Goal: Transaction & Acquisition: Subscribe to service/newsletter

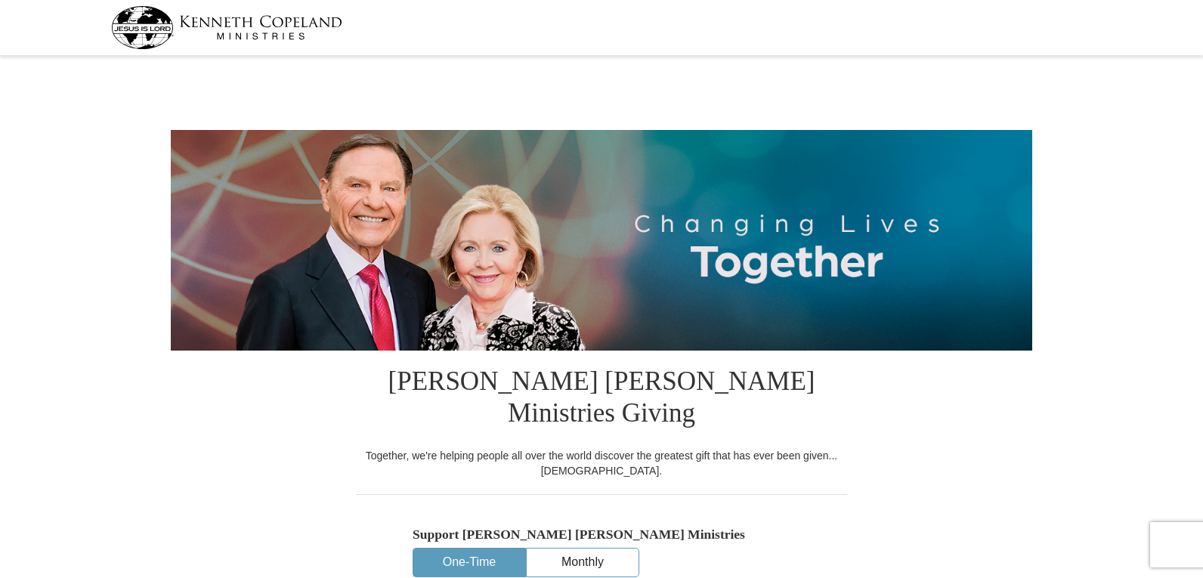
select select "OK"
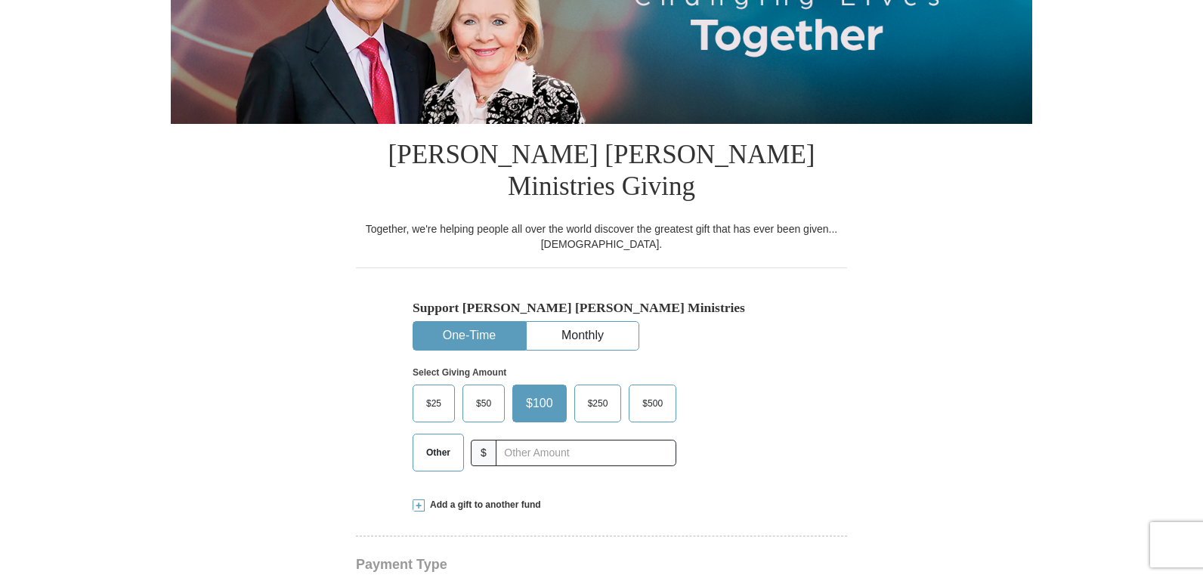
scroll to position [227, 0]
click at [601, 322] on button "Monthly" at bounding box center [583, 336] width 112 height 28
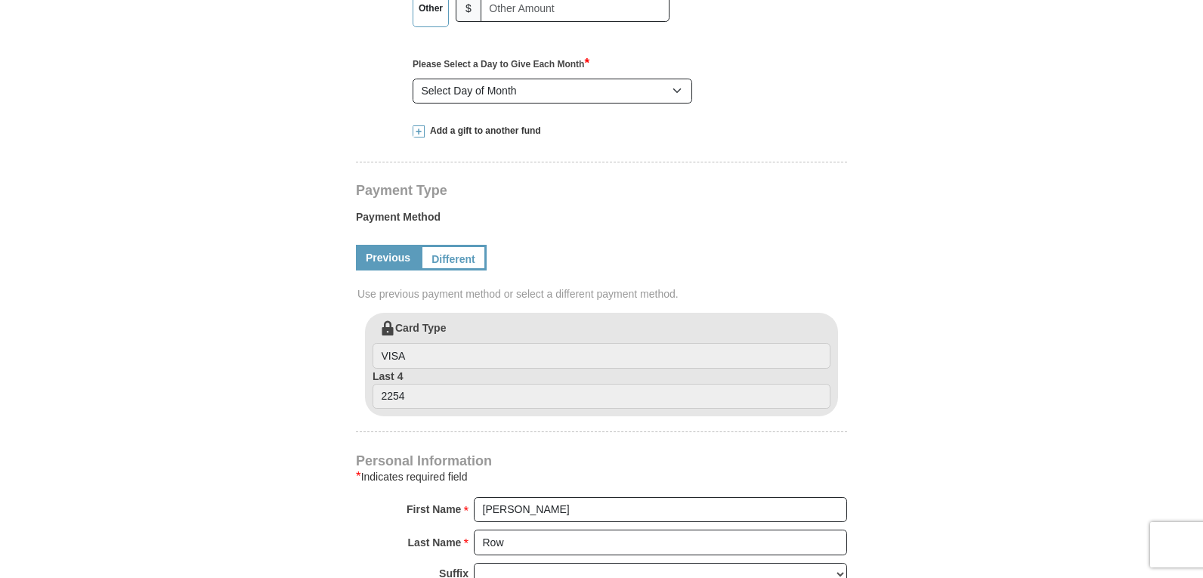
scroll to position [680, 0]
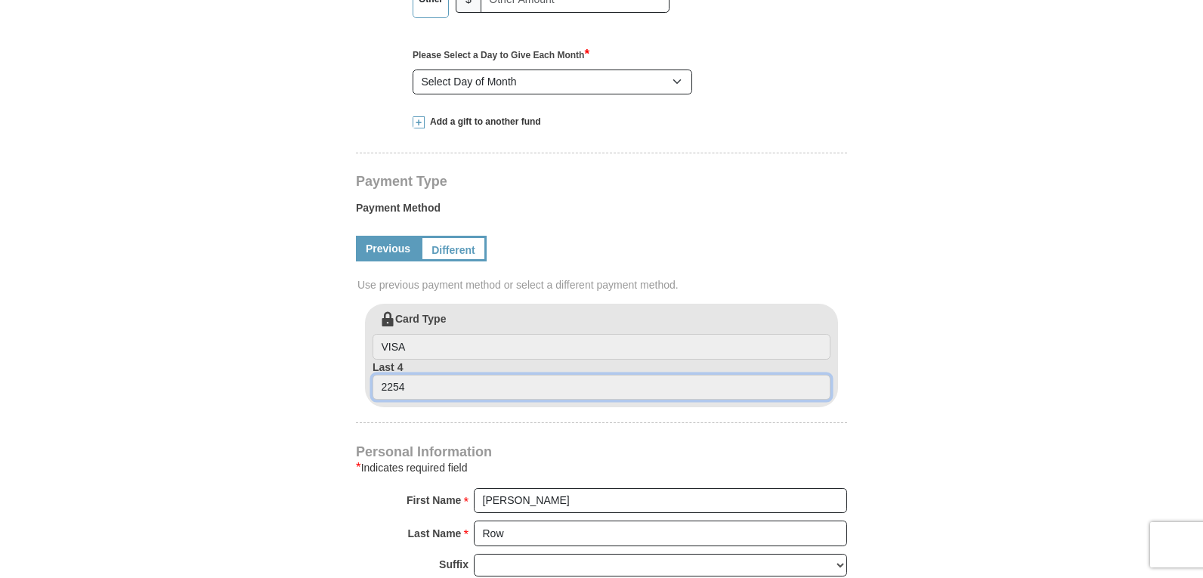
click at [425, 375] on input "2254" at bounding box center [602, 388] width 458 height 26
click at [417, 375] on input "2254" at bounding box center [602, 388] width 458 height 26
click at [411, 375] on input "2254" at bounding box center [602, 388] width 458 height 26
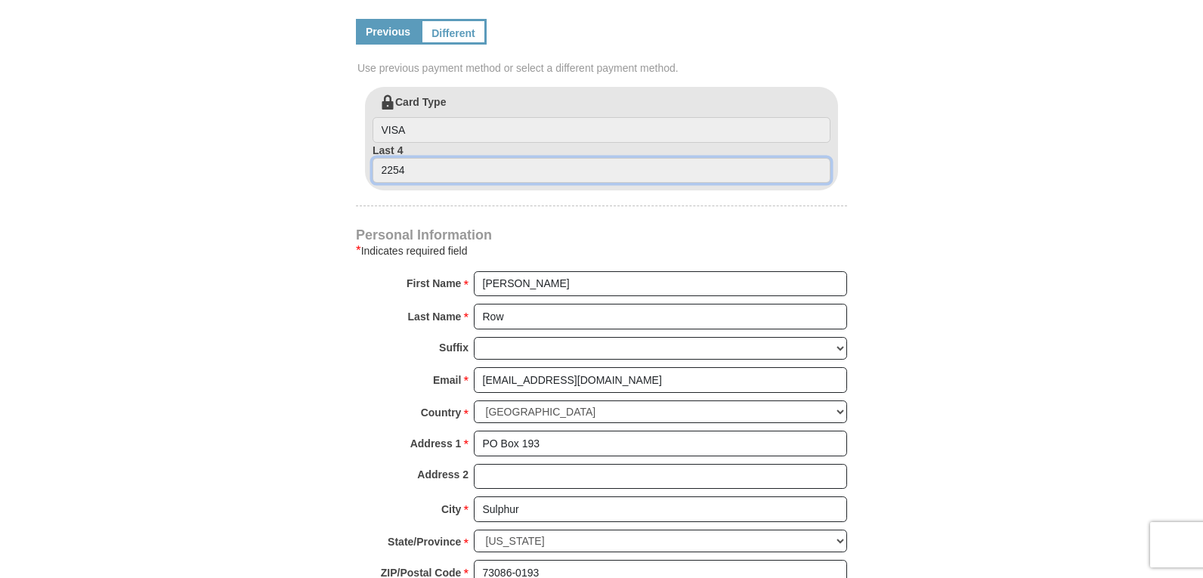
scroll to position [831, 0]
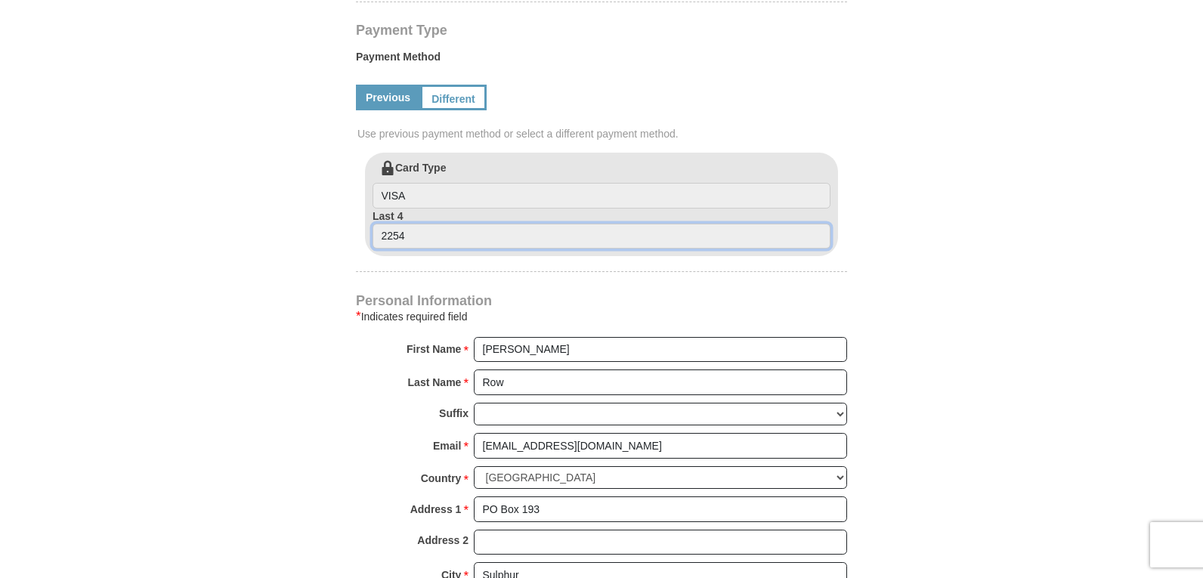
click at [417, 224] on input "2254" at bounding box center [602, 237] width 458 height 26
click at [397, 209] on label "Last 4 2254" at bounding box center [602, 229] width 458 height 41
click at [397, 224] on input "2254" at bounding box center [602, 237] width 458 height 26
click at [412, 224] on input "2254" at bounding box center [602, 237] width 458 height 26
click at [395, 209] on label "Last 4 2254" at bounding box center [602, 229] width 458 height 41
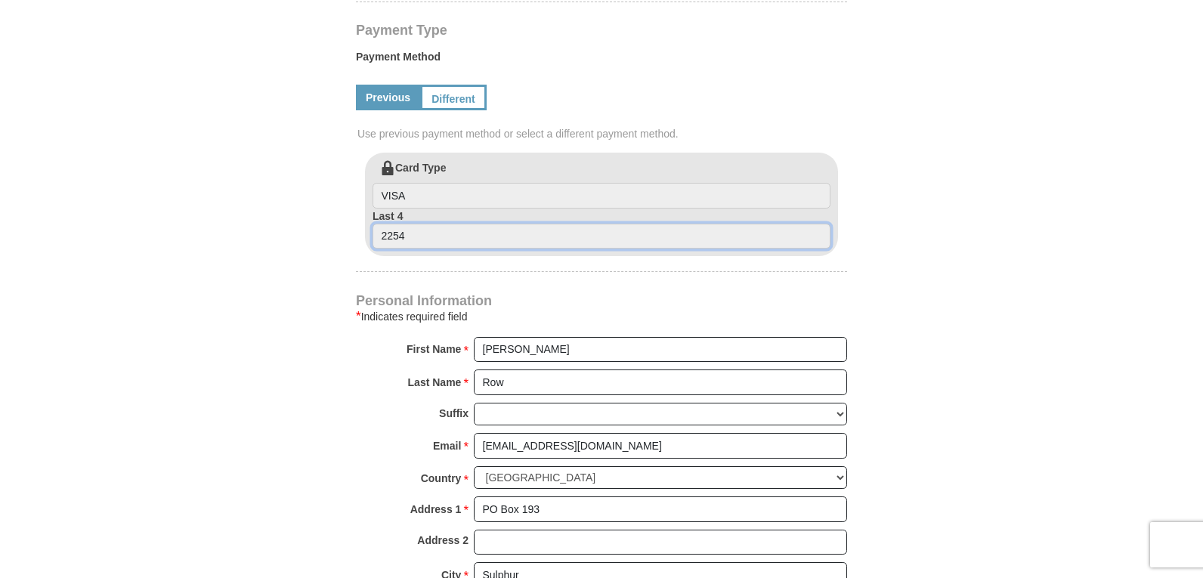
click at [395, 224] on input "2254" at bounding box center [602, 237] width 458 height 26
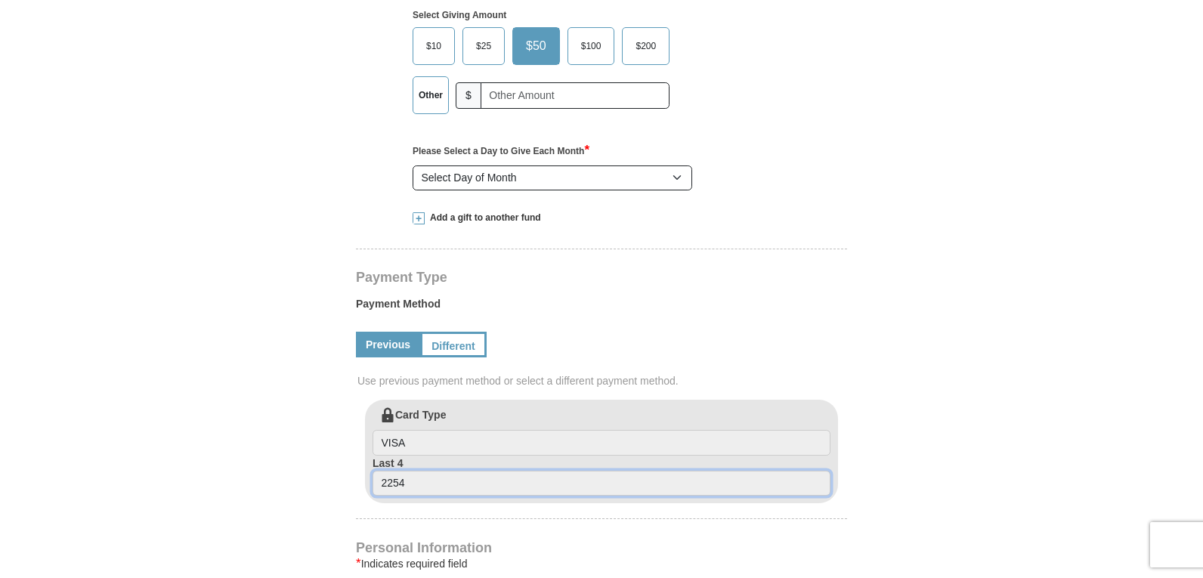
scroll to position [529, 0]
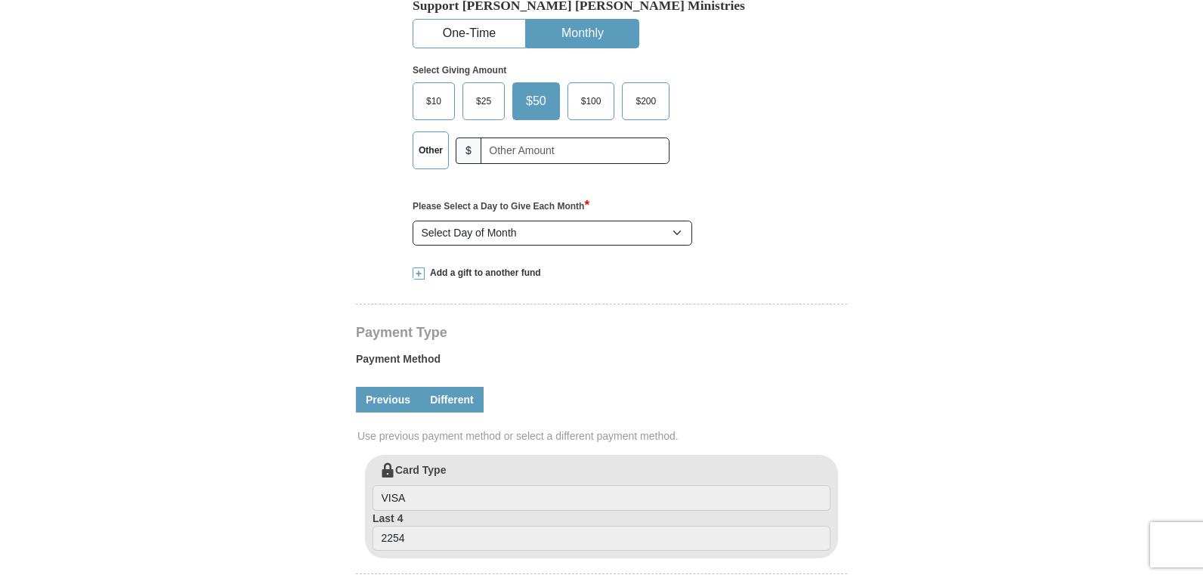
click at [451, 387] on link "Different" at bounding box center [451, 400] width 63 height 26
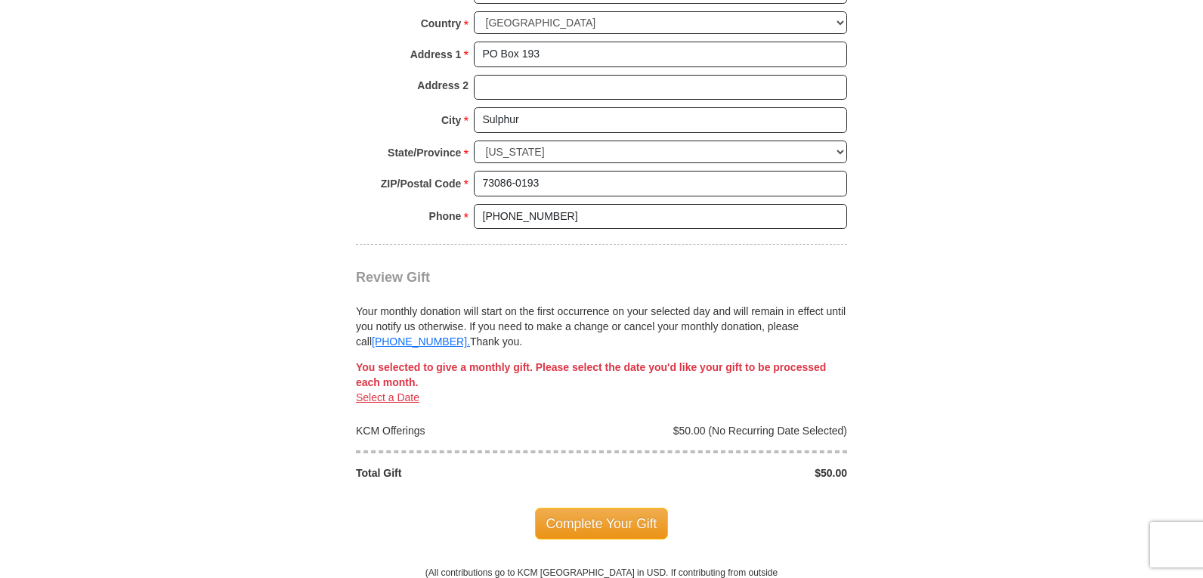
scroll to position [1436, 0]
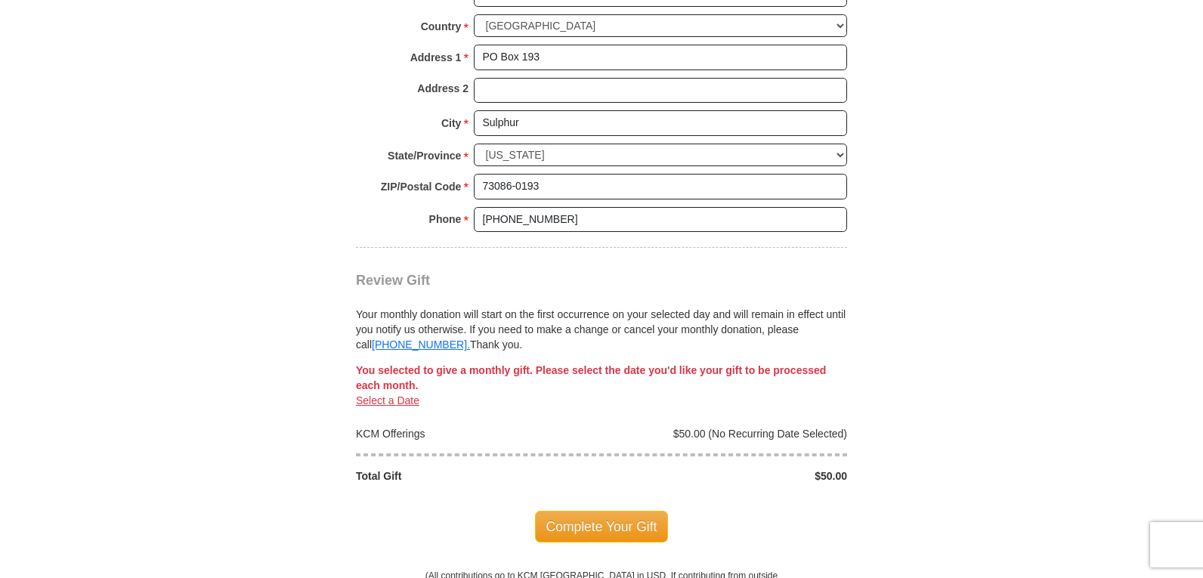
click at [386, 394] on link "Select a Date" at bounding box center [387, 400] width 63 height 12
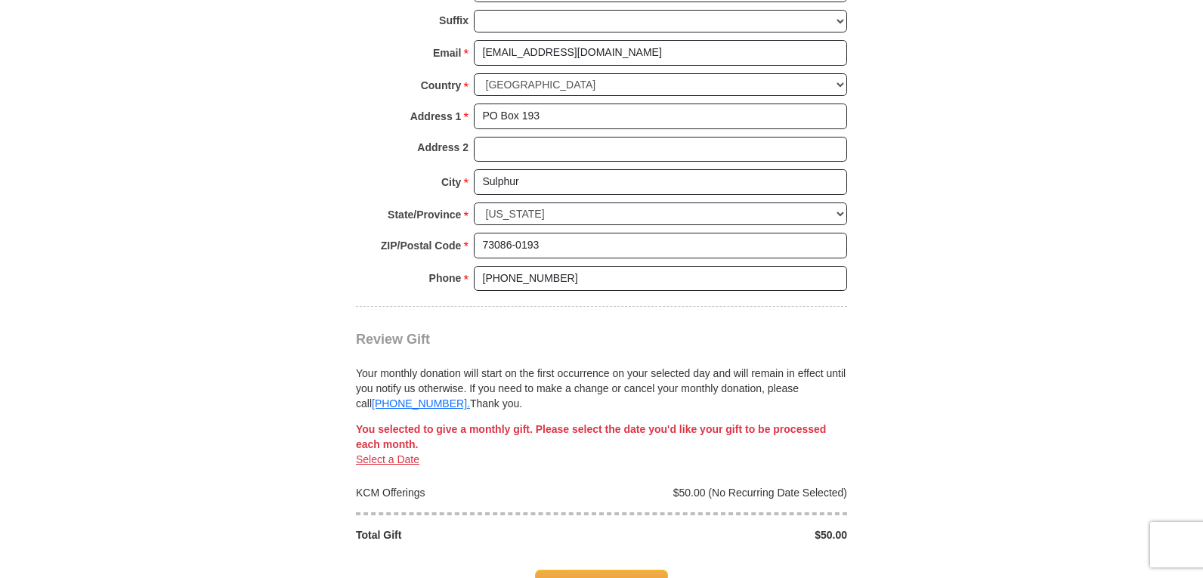
scroll to position [1515, 0]
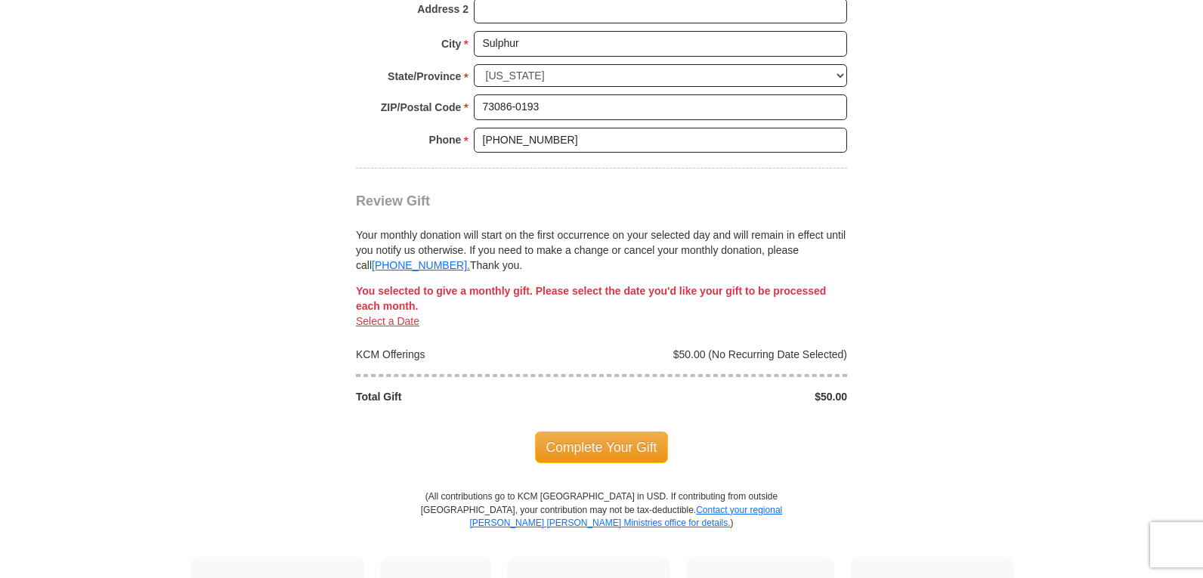
click at [379, 315] on link "Select a Date" at bounding box center [387, 321] width 63 height 12
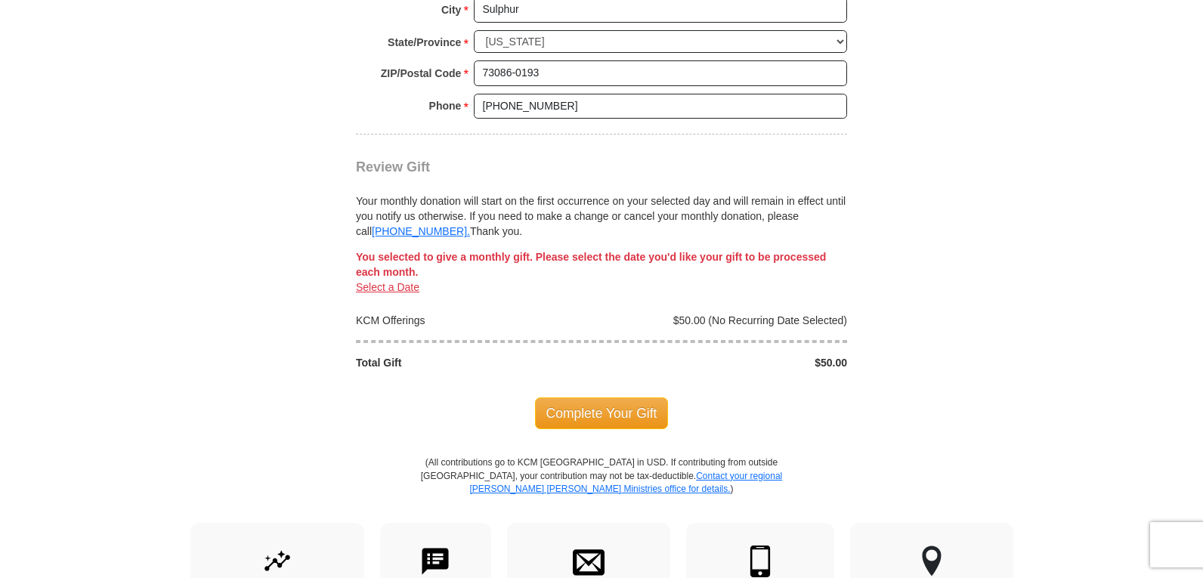
scroll to position [1591, 0]
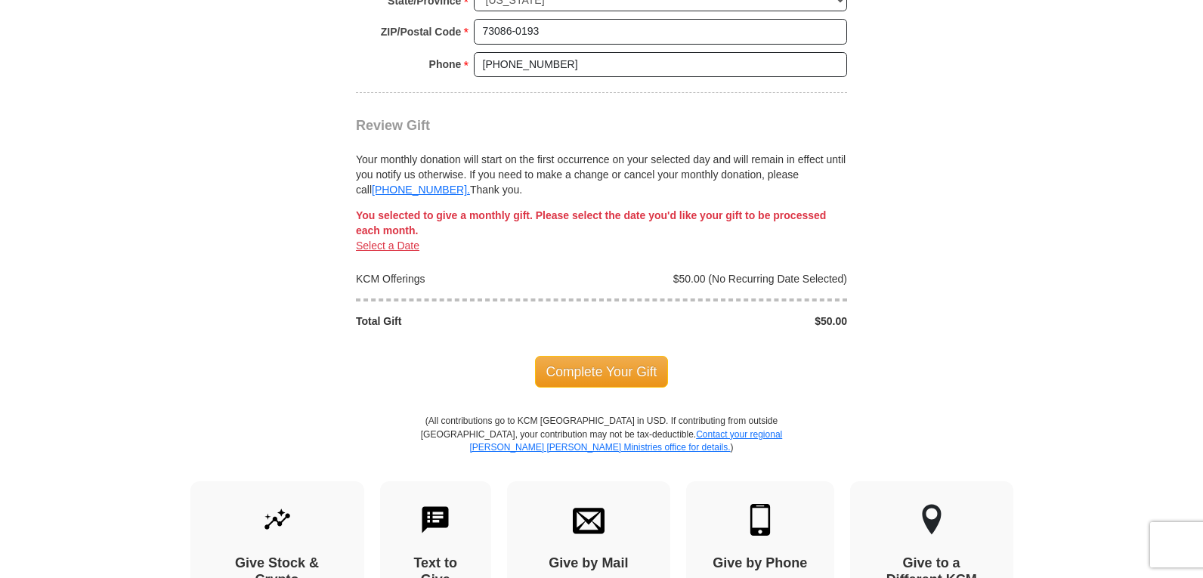
click at [384, 240] on link "Select a Date" at bounding box center [387, 246] width 63 height 12
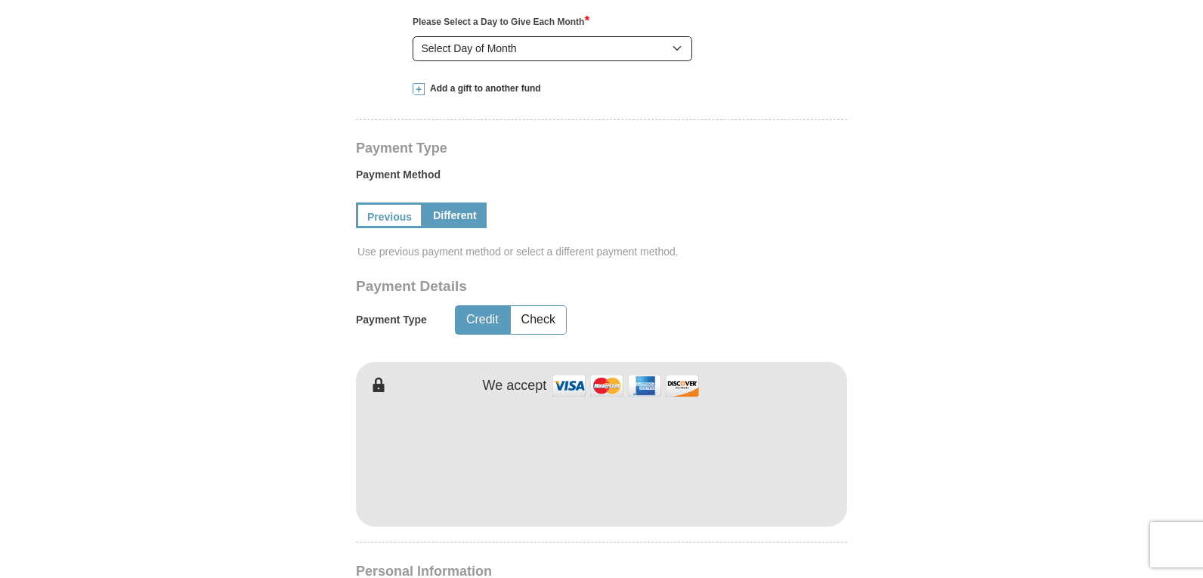
scroll to position [684, 0]
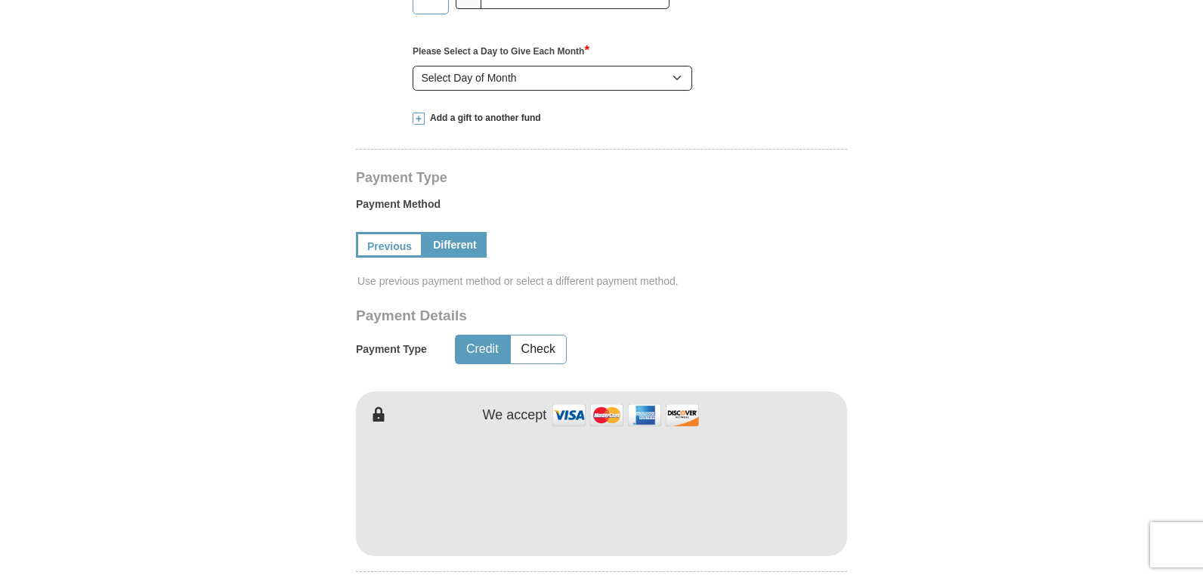
click at [458, 232] on link "Different" at bounding box center [454, 245] width 63 height 26
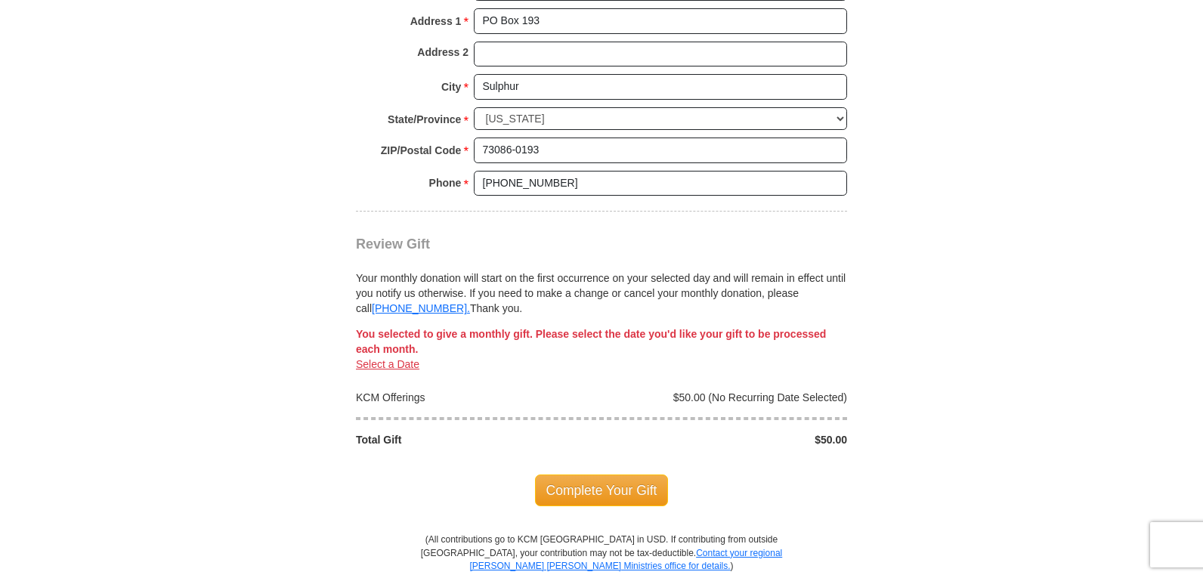
scroll to position [1515, 0]
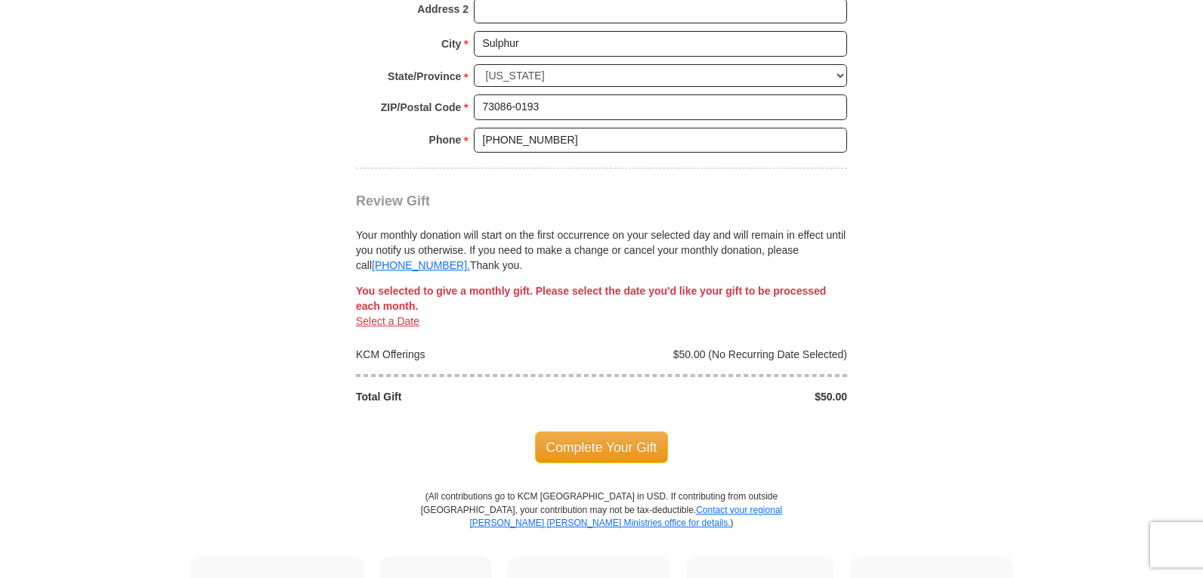
click at [367, 315] on link "Select a Date" at bounding box center [387, 321] width 63 height 12
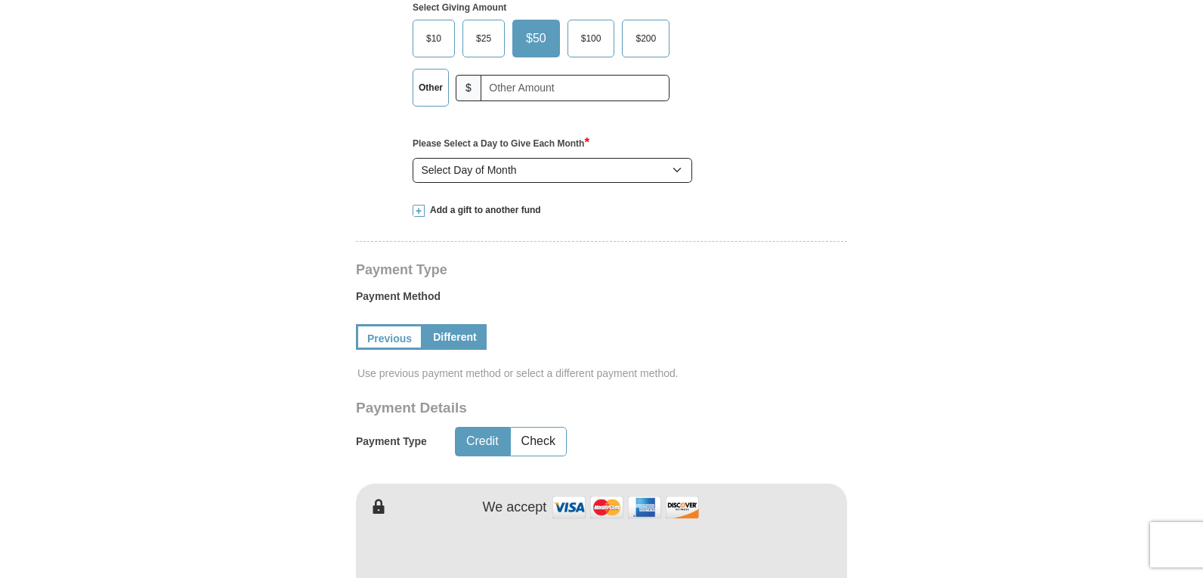
scroll to position [457, 0]
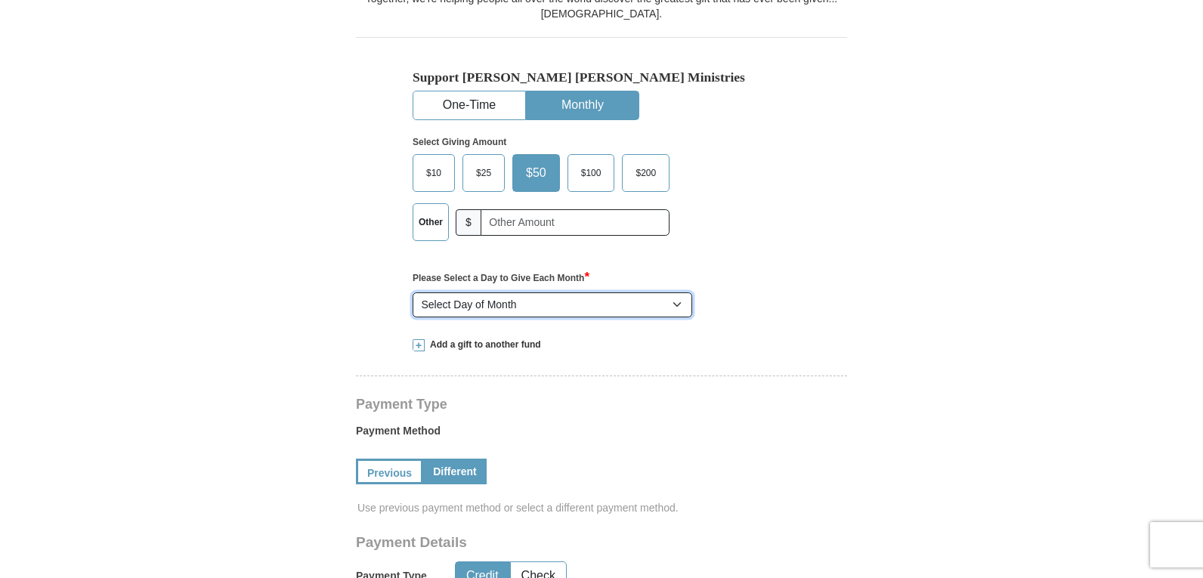
click at [677, 292] on select "Select Day of Month 1 2 3 4 5 6 7 8 9 10 11 12 13 14 15 16 17 18 19 20 21 22 23…" at bounding box center [553, 305] width 280 height 26
select select "2"
click at [413, 292] on select "Select Day of Month 1 2 3 4 5 6 7 8 9 10 11 12 13 14 15 16 17 18 19 20 21 22 23…" at bounding box center [553, 305] width 280 height 26
click at [432, 162] on span "$10" at bounding box center [434, 173] width 30 height 23
click at [0, 0] on input "$10" at bounding box center [0, 0] width 0 height 0
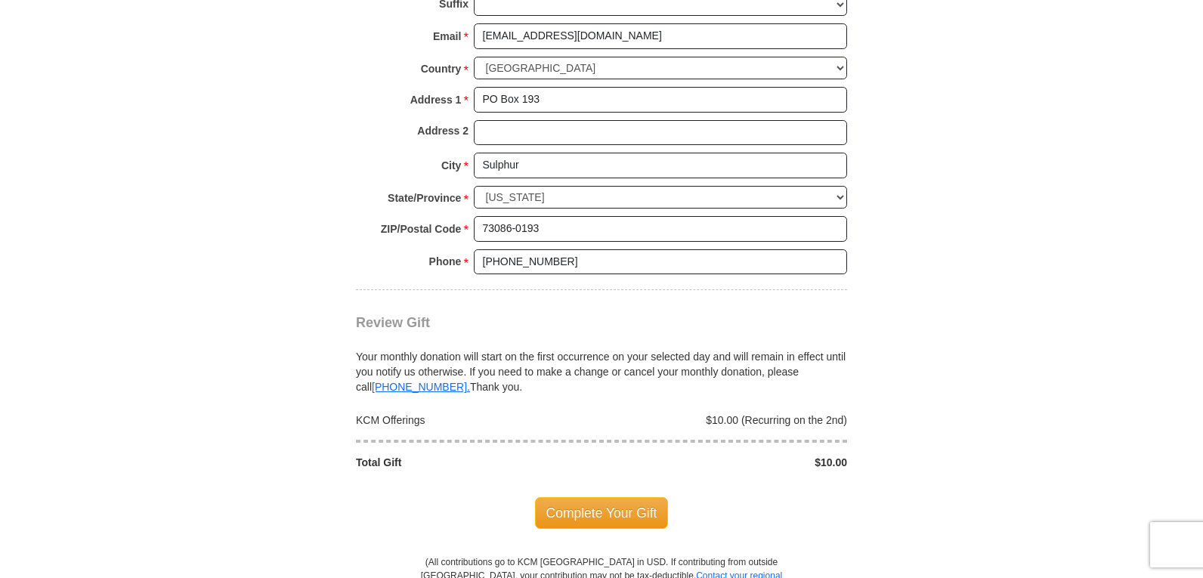
scroll to position [1440, 0]
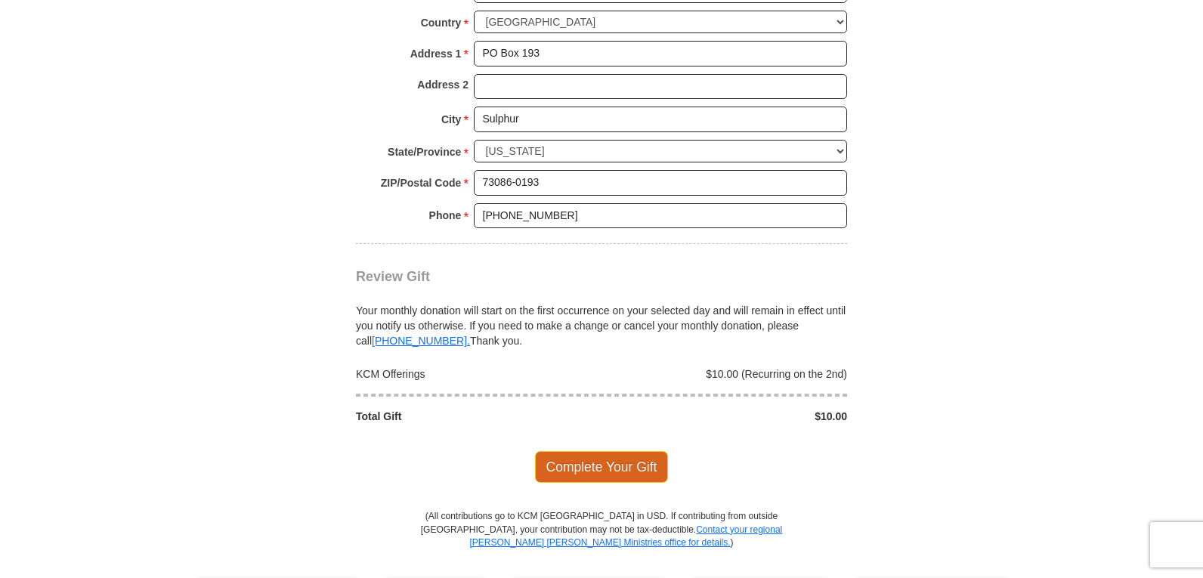
click at [604, 451] on span "Complete Your Gift" at bounding box center [602, 467] width 134 height 32
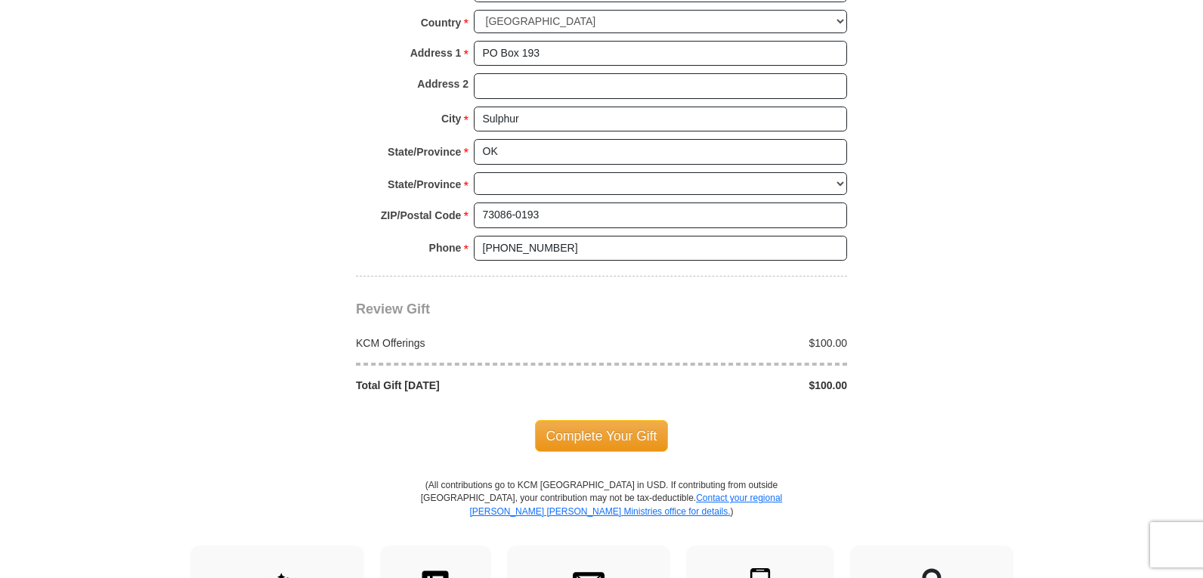
select select "OK"
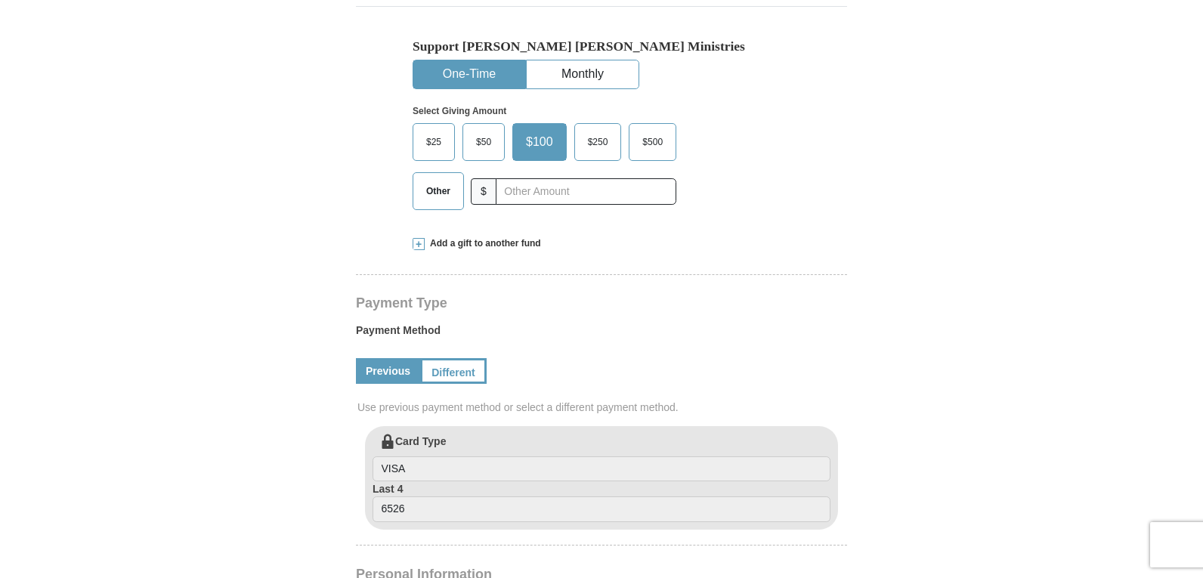
scroll to position [462, 0]
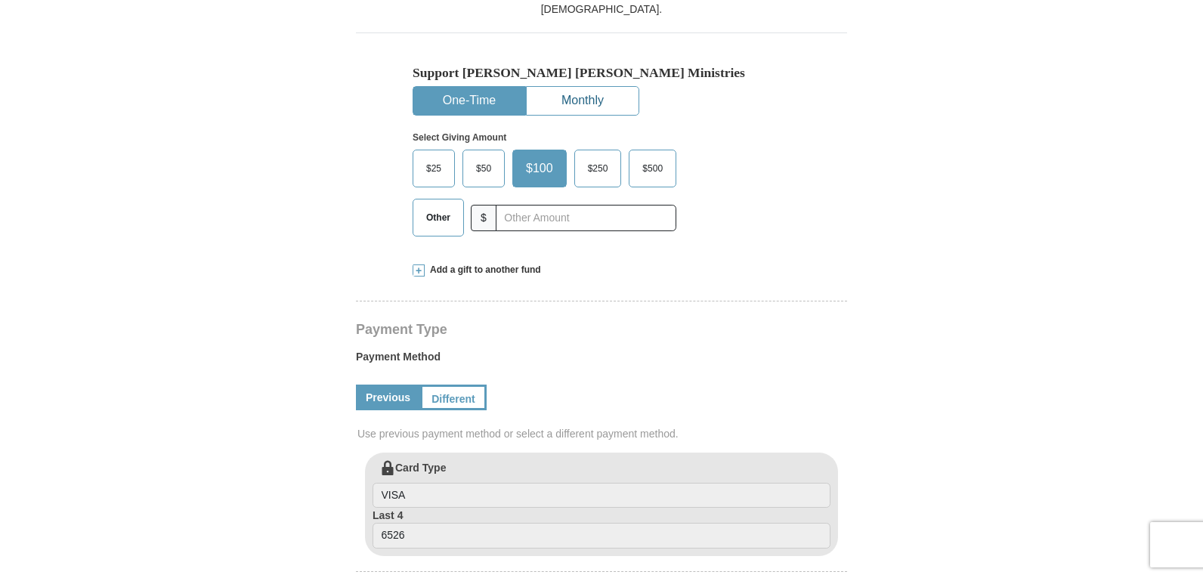
click at [571, 87] on button "Monthly" at bounding box center [583, 101] width 112 height 28
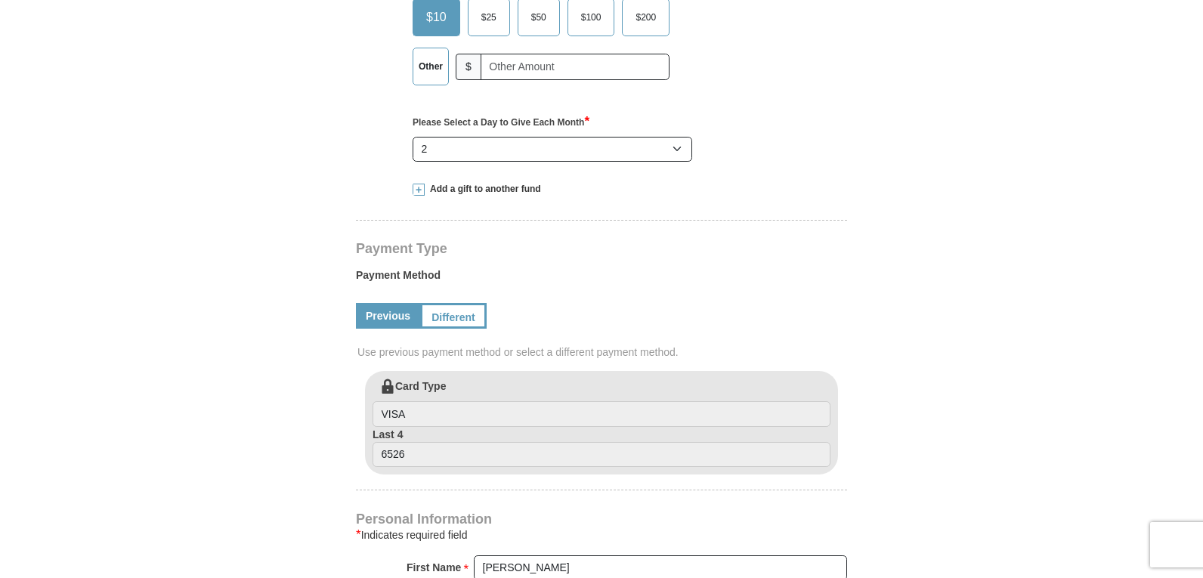
scroll to position [537, 0]
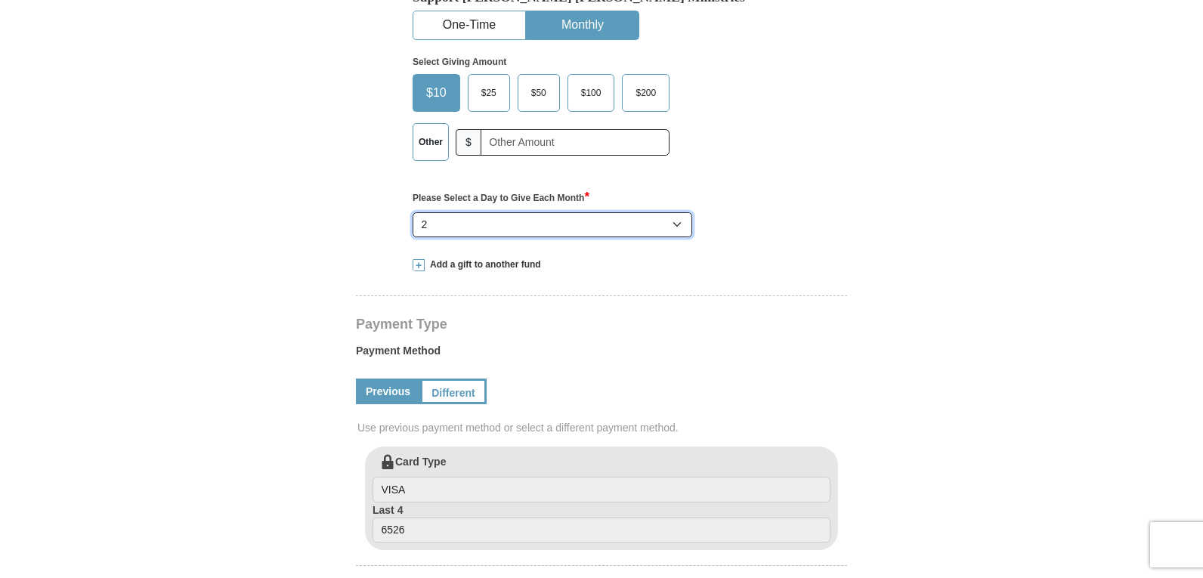
click at [677, 212] on select "Select Day of Month 1 2 3 4 5 6 7 8 9 10 11 12 13 14 15 16 17 18 19 20 21 22 23…" at bounding box center [553, 225] width 280 height 26
click at [413, 212] on select "Select Day of Month 1 2 3 4 5 6 7 8 9 10 11 12 13 14 15 16 17 18 19 20 21 22 23…" at bounding box center [553, 225] width 280 height 26
click at [435, 82] on span "$10" at bounding box center [437, 93] width 36 height 23
click at [0, 0] on input "$10" at bounding box center [0, 0] width 0 height 0
click at [729, 131] on div "Select Giving Amount Amount must be a valid number The total gift cannot be les…" at bounding box center [602, 106] width 378 height 132
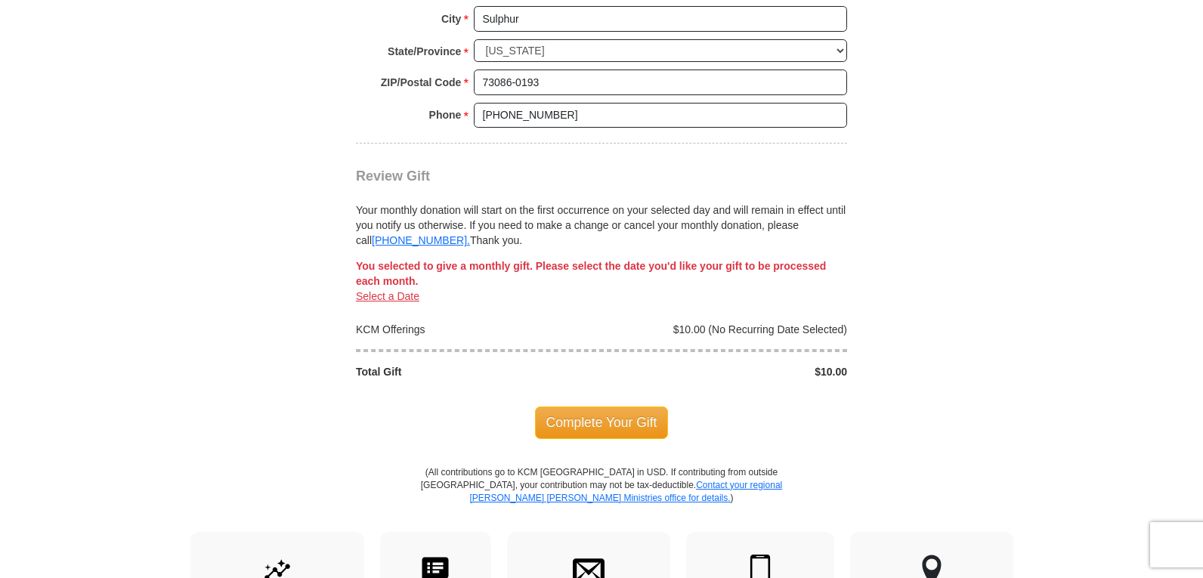
scroll to position [1520, 0]
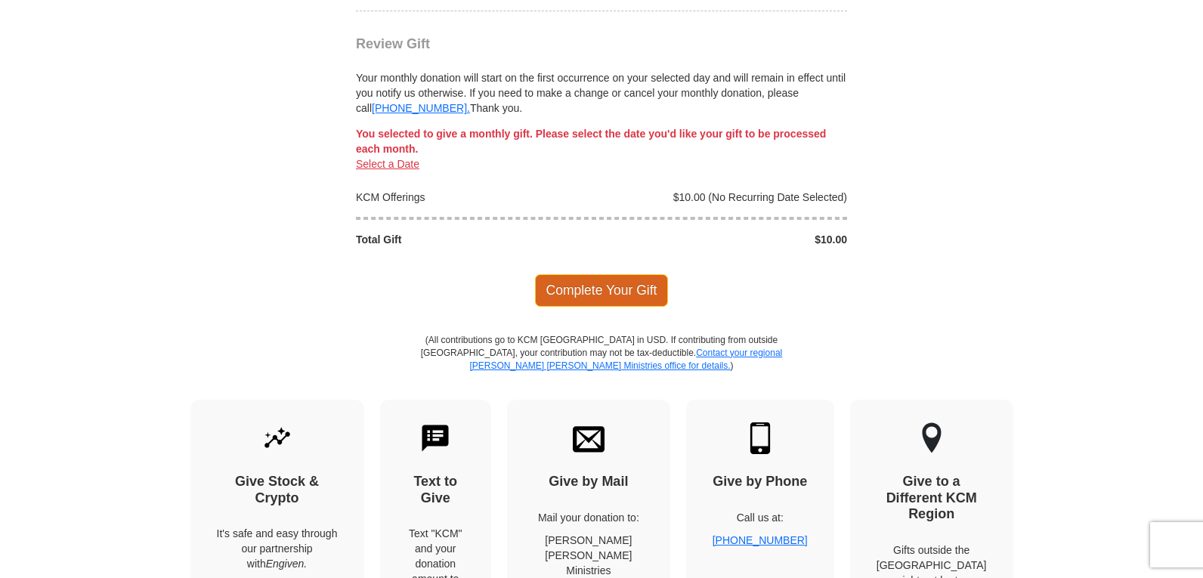
click at [600, 274] on span "Complete Your Gift" at bounding box center [602, 290] width 134 height 32
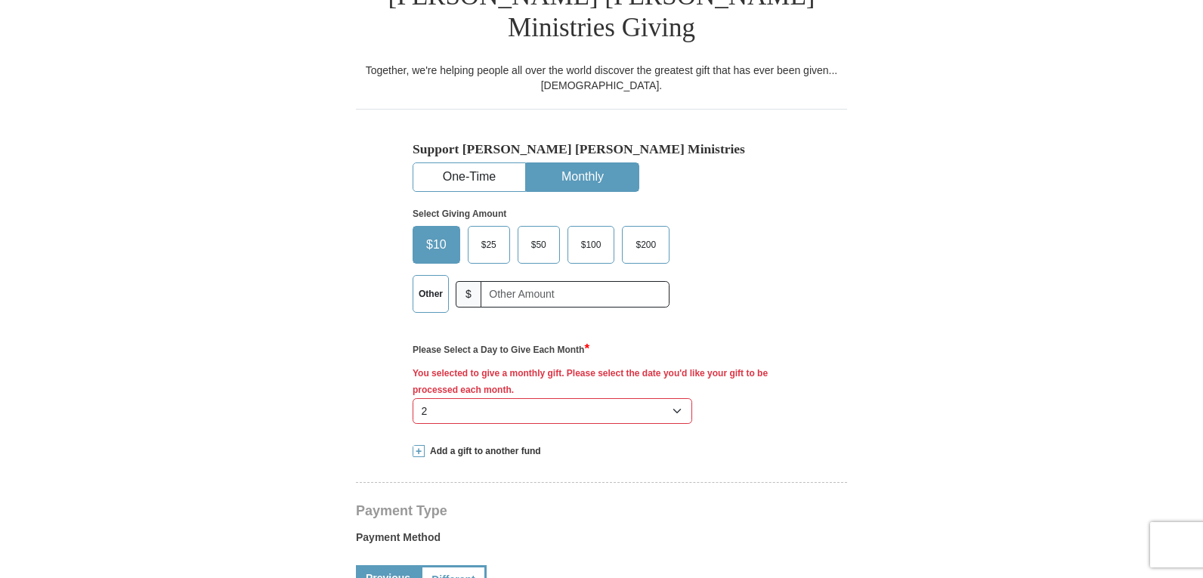
scroll to position [337, 0]
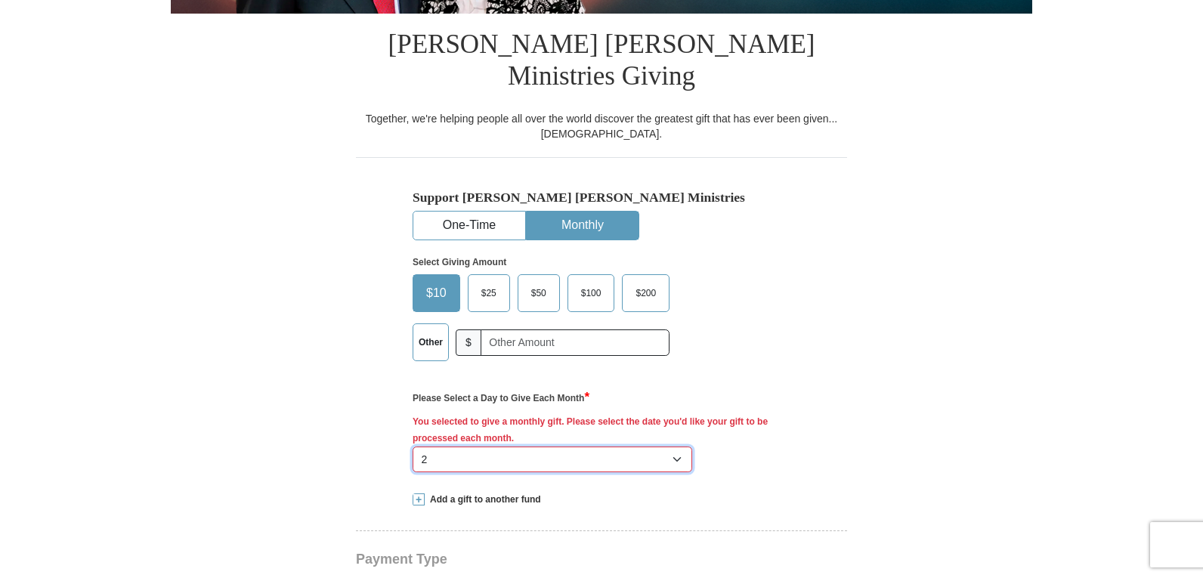
click at [680, 447] on select "Select Day of Month 1 2 3 4 5 6 7 8 9 10 11 12 13 14 15 16 17 18 19 20 21 22 23…" at bounding box center [553, 460] width 280 height 26
click at [413, 447] on select "Select Day of Month 1 2 3 4 5 6 7 8 9 10 11 12 13 14 15 16 17 18 19 20 21 22 23…" at bounding box center [553, 460] width 280 height 26
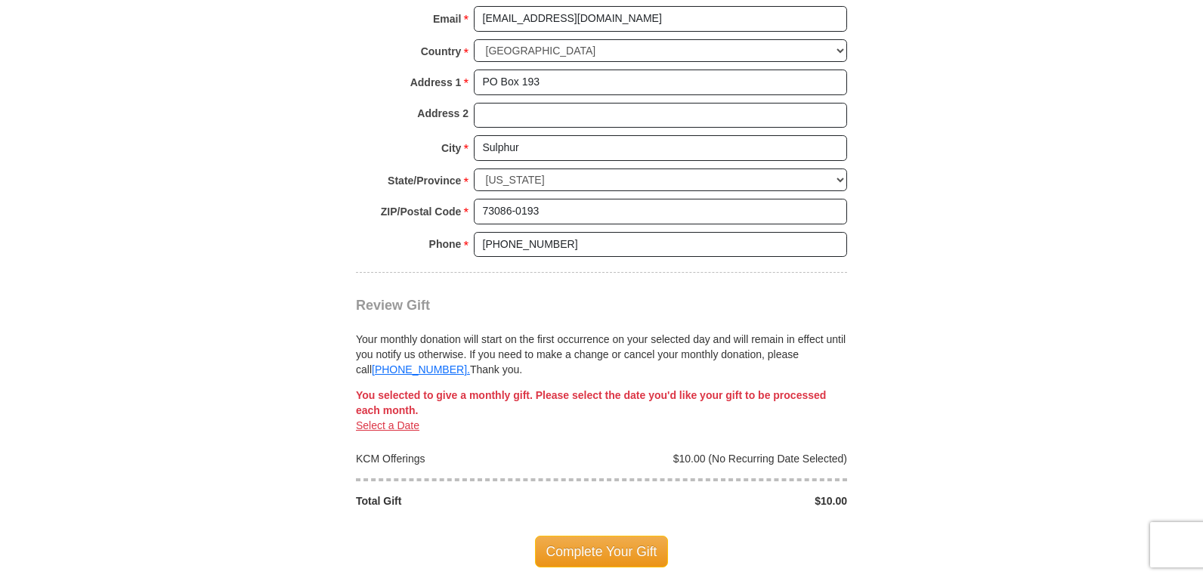
scroll to position [1319, 0]
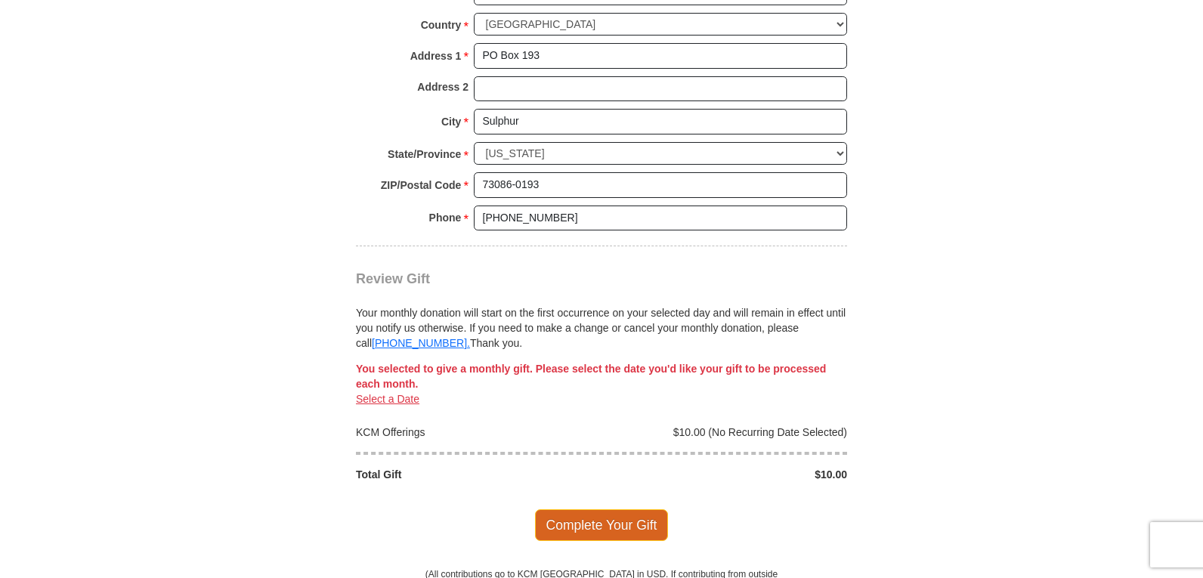
click at [589, 509] on span "Complete Your Gift" at bounding box center [602, 525] width 134 height 32
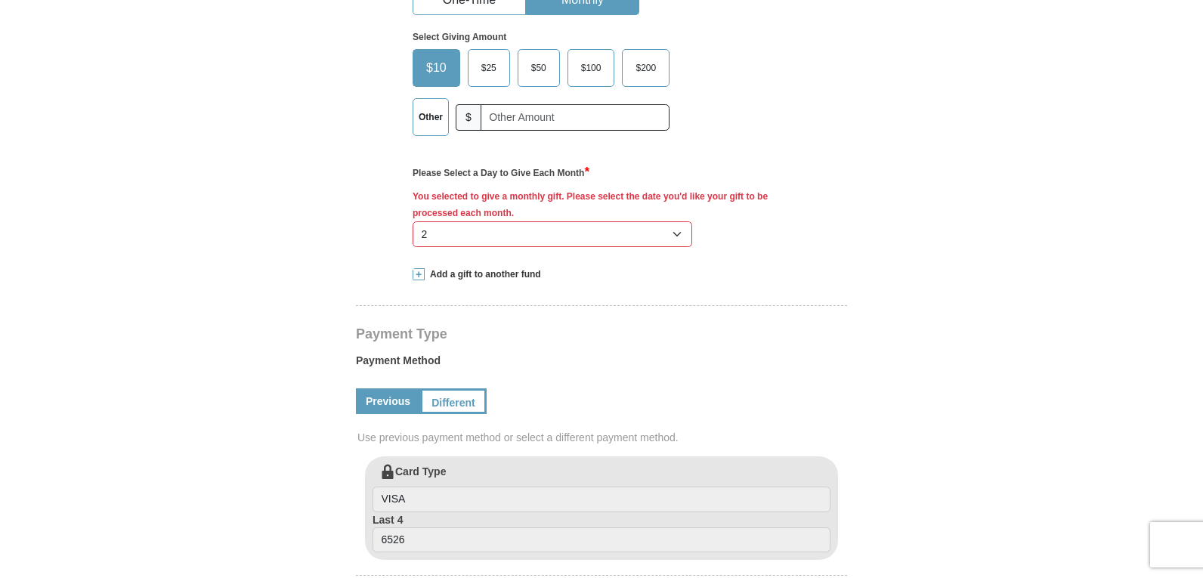
scroll to position [488, 0]
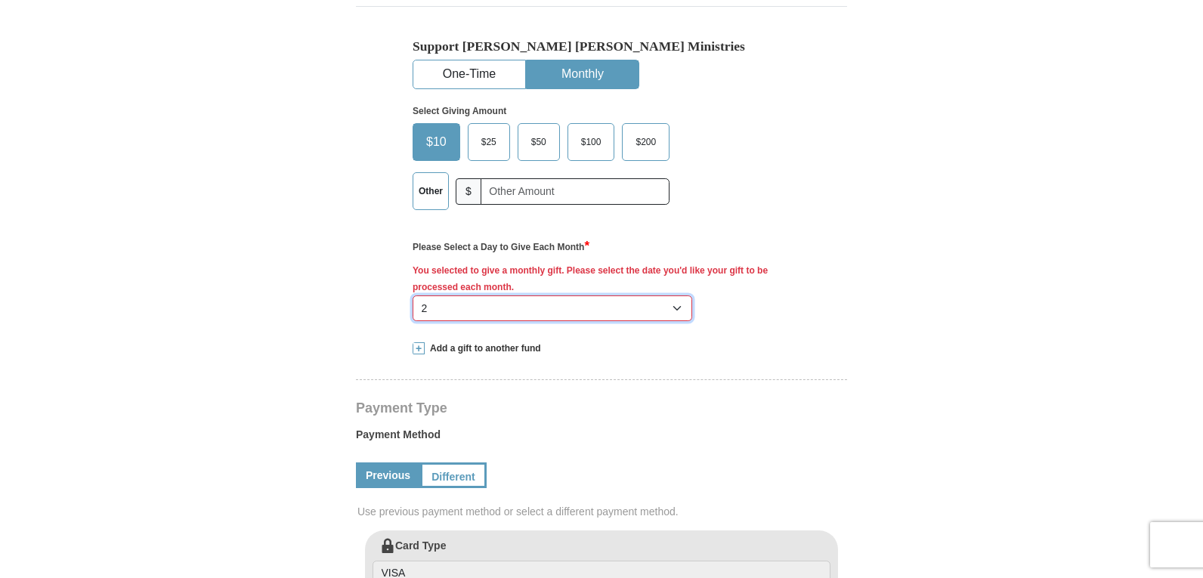
click at [679, 295] on select "Select Day of Month 1 2 3 4 5 6 7 8 9 10 11 12 13 14 15 16 17 18 19 20 21 22 23…" at bounding box center [553, 308] width 280 height 26
select select "3"
click at [413, 295] on select "Select Day of Month 1 2 3 4 5 6 7 8 9 10 11 12 13 14 15 16 17 18 19 20 21 22 23…" at bounding box center [553, 308] width 280 height 26
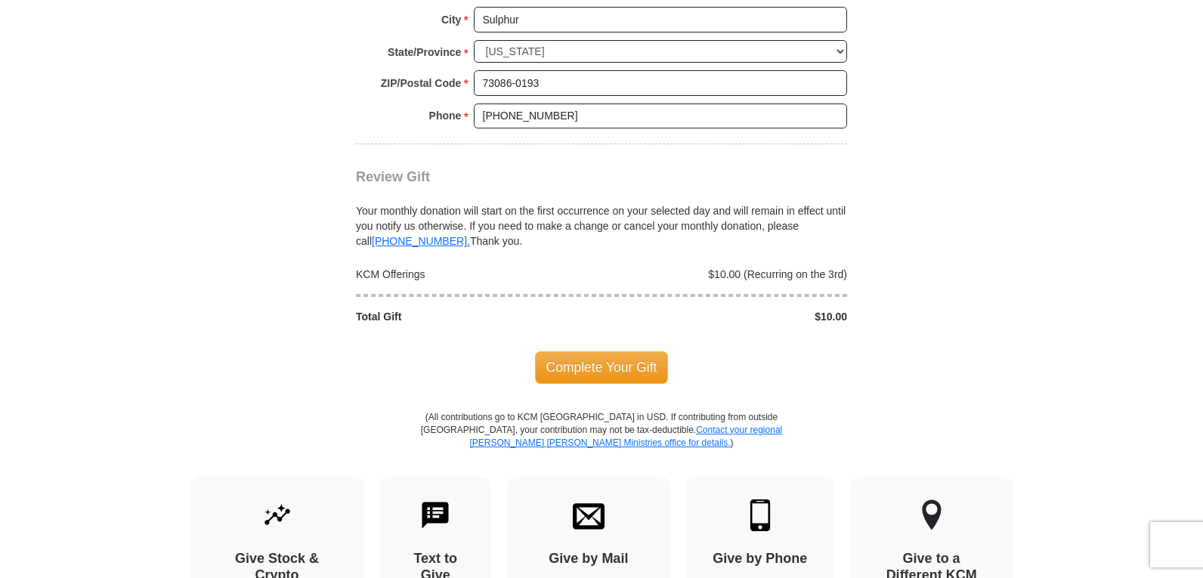
scroll to position [1395, 0]
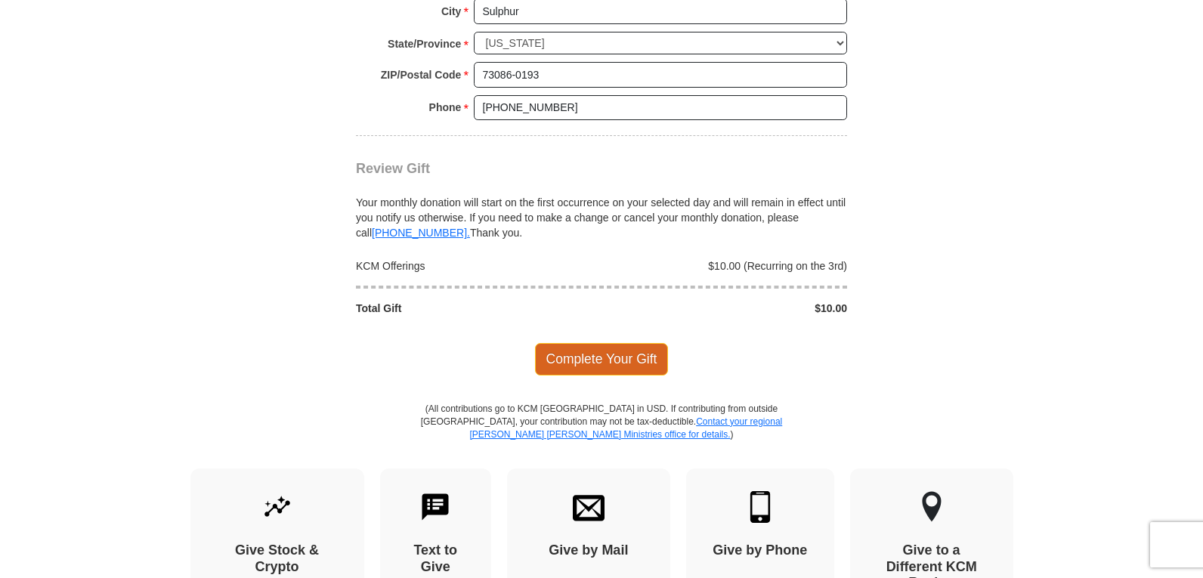
click at [626, 343] on span "Complete Your Gift" at bounding box center [602, 359] width 134 height 32
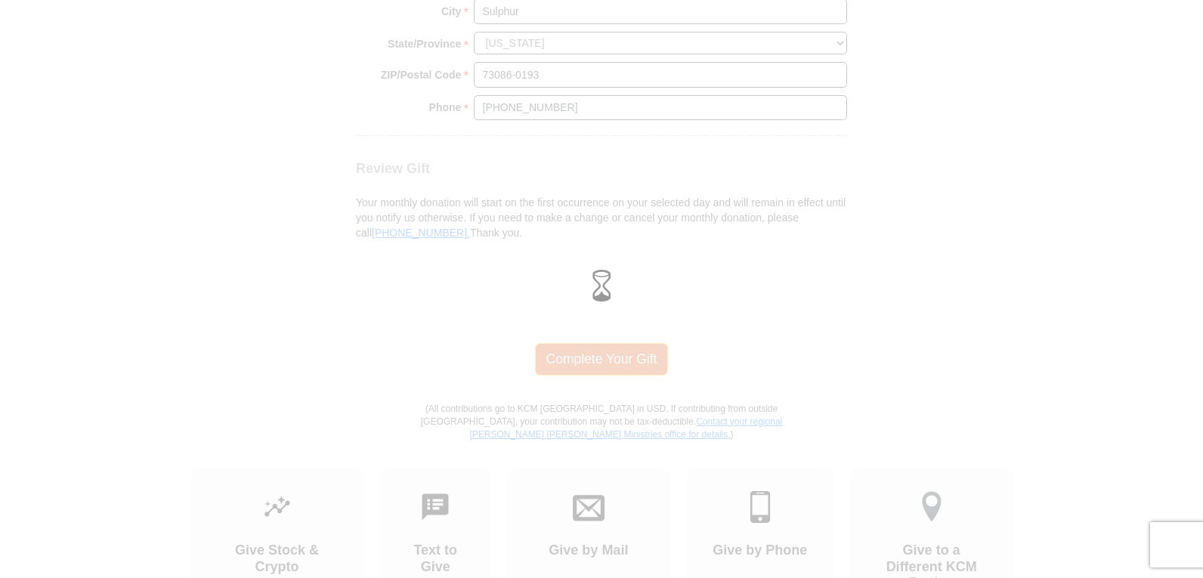
scroll to position [1370, 0]
